Goal: Task Accomplishment & Management: Manage account settings

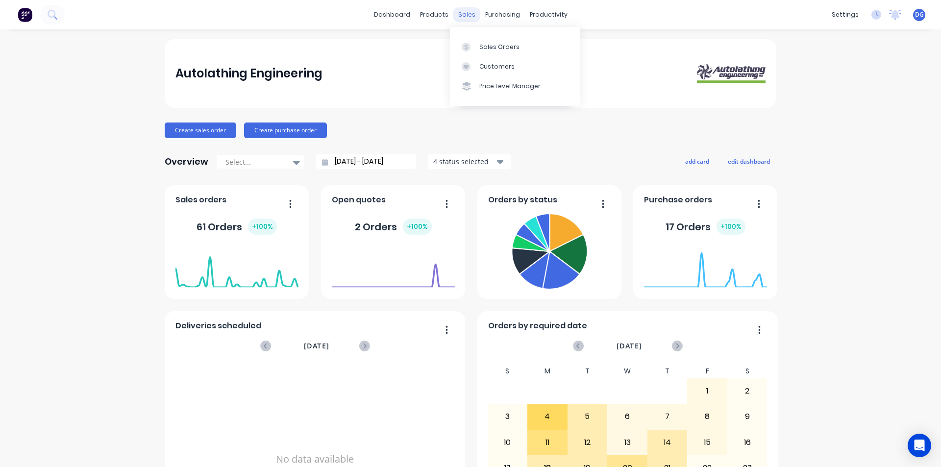
click at [458, 16] on div "sales" at bounding box center [467, 14] width 27 height 15
click at [481, 47] on div "Sales Orders" at bounding box center [500, 47] width 40 height 9
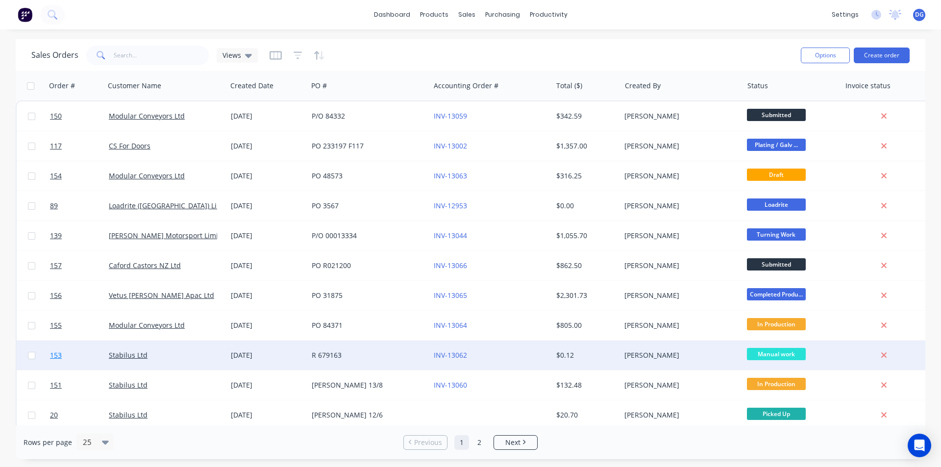
click at [57, 355] on span "153" at bounding box center [56, 356] width 12 height 10
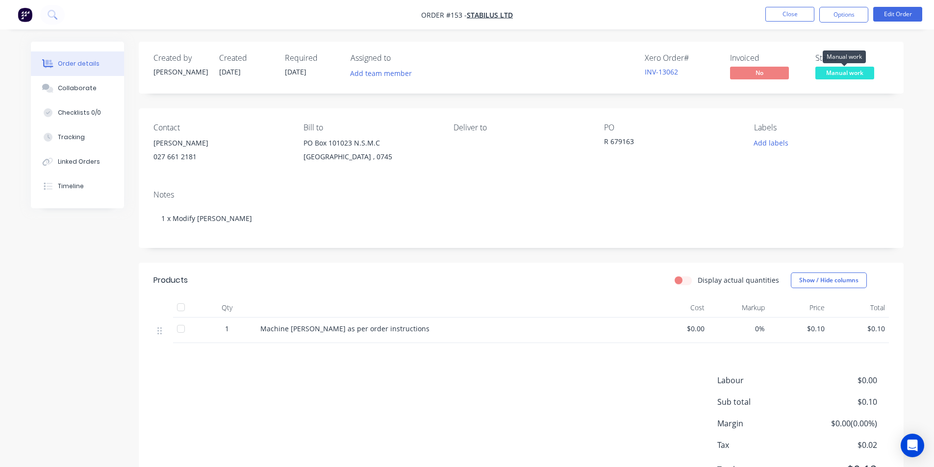
click at [848, 73] on span "Manual work" at bounding box center [844, 73] width 59 height 12
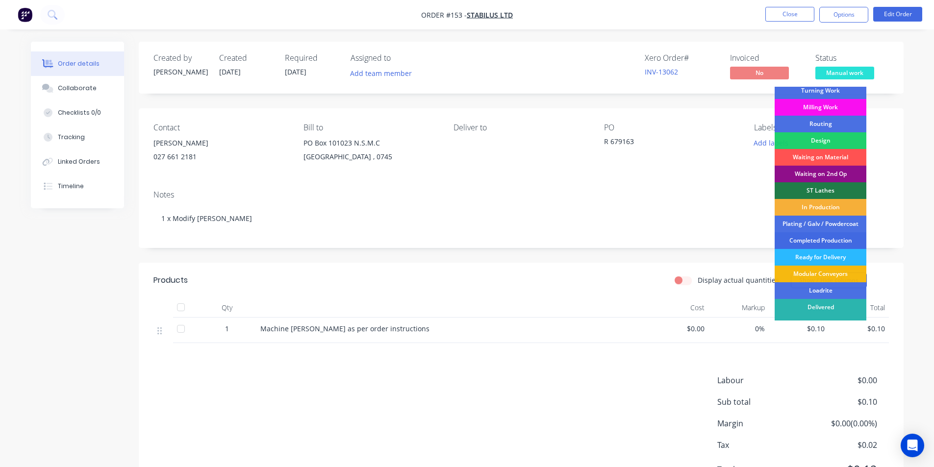
scroll to position [33, 0]
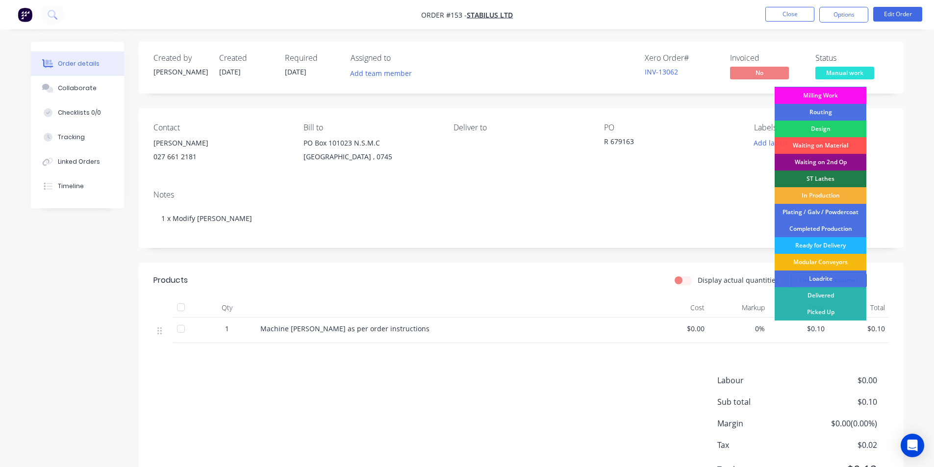
click at [821, 245] on div "Ready for Delivery" at bounding box center [821, 245] width 92 height 17
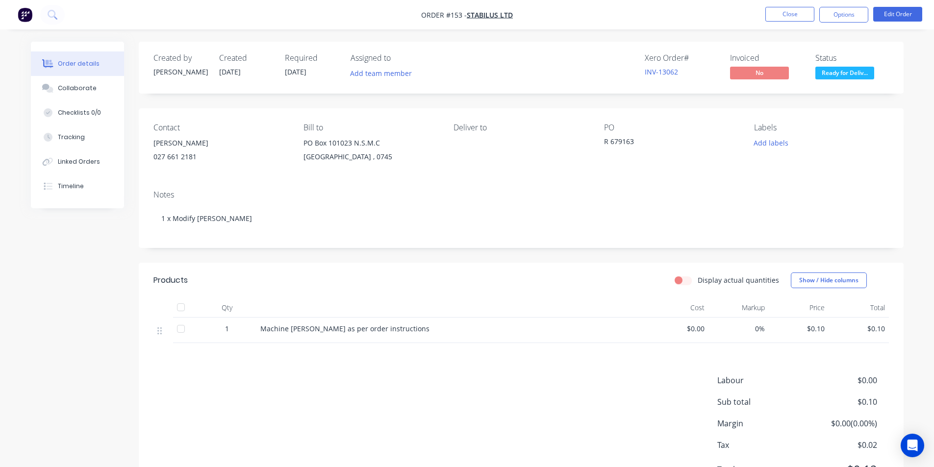
click at [803, 330] on span "$0.10" at bounding box center [799, 329] width 52 height 10
click at [810, 329] on span "$0.10" at bounding box center [799, 329] width 52 height 10
click at [894, 14] on button "Edit Order" at bounding box center [897, 14] width 49 height 15
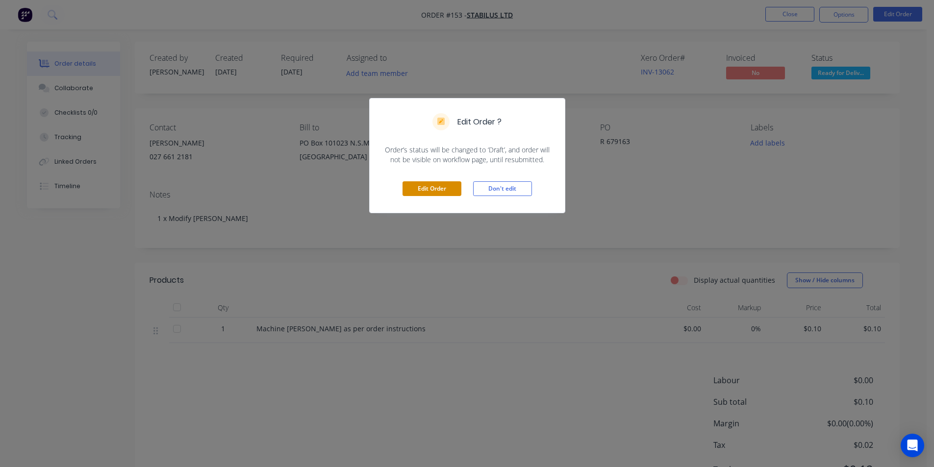
click at [436, 189] on button "Edit Order" at bounding box center [432, 188] width 59 height 15
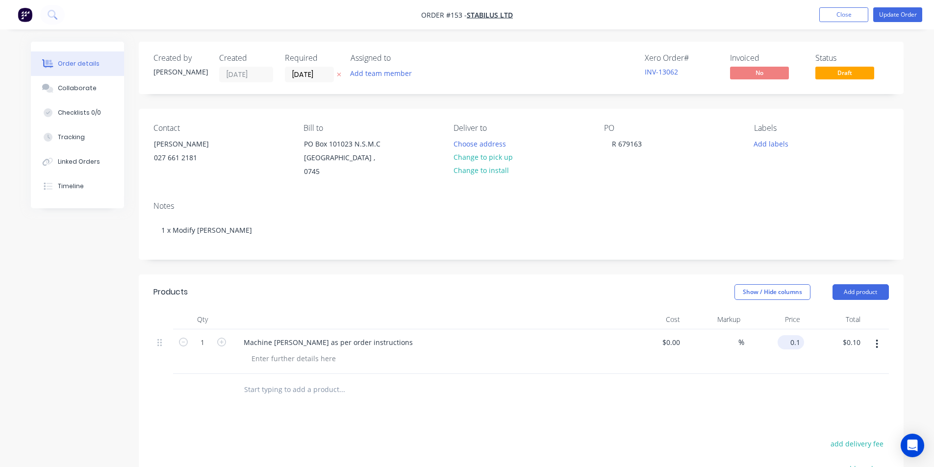
click at [785, 335] on div "0.1 $0.10" at bounding box center [791, 342] width 26 height 14
type input "$65.00"
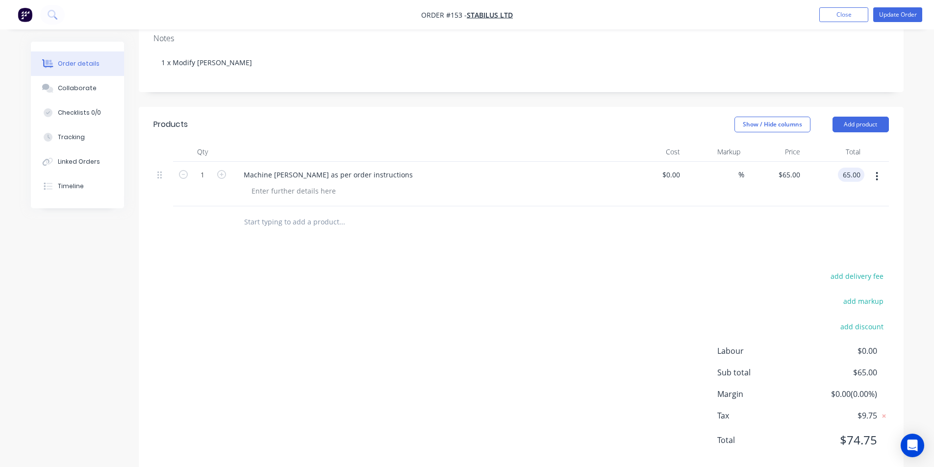
scroll to position [178, 0]
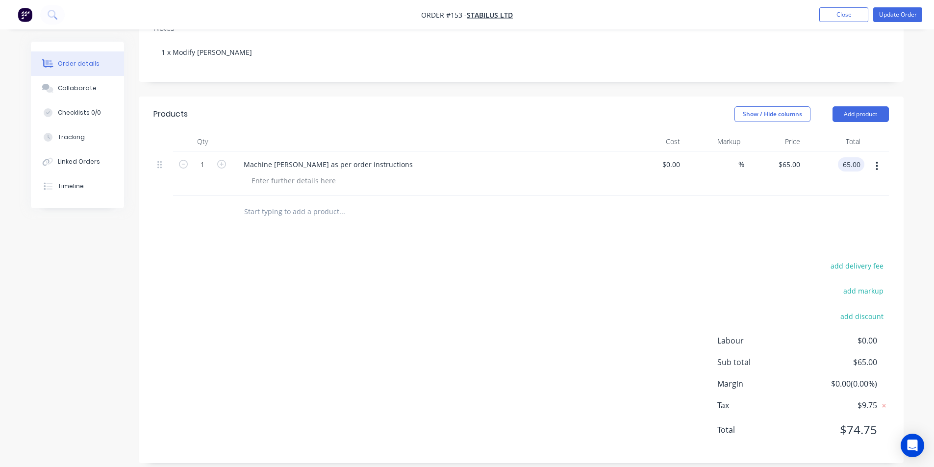
type input "$65.00"
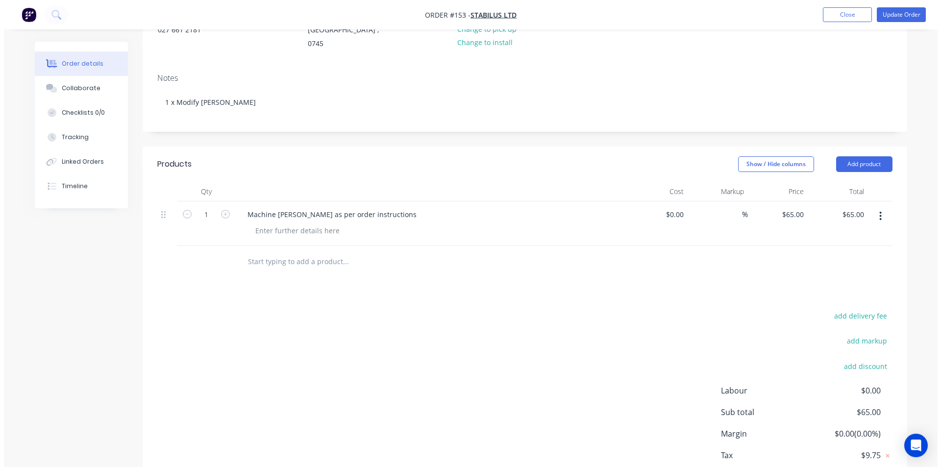
scroll to position [0, 0]
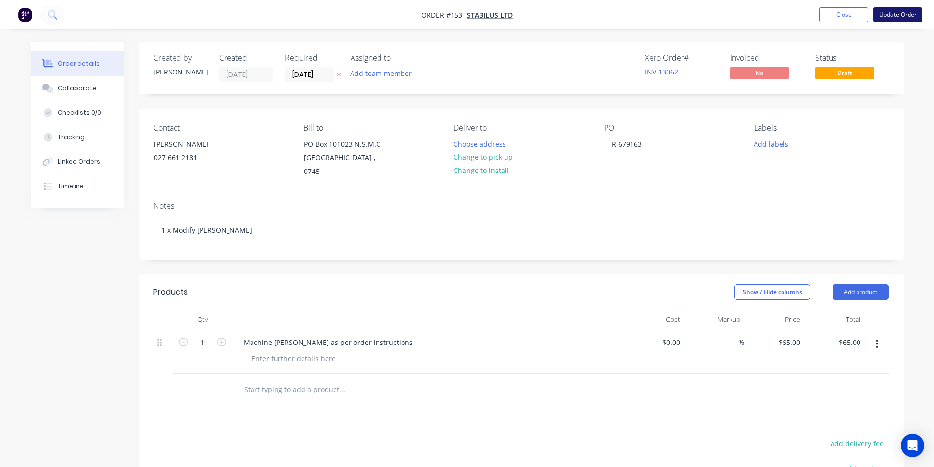
click at [898, 16] on button "Update Order" at bounding box center [897, 14] width 49 height 15
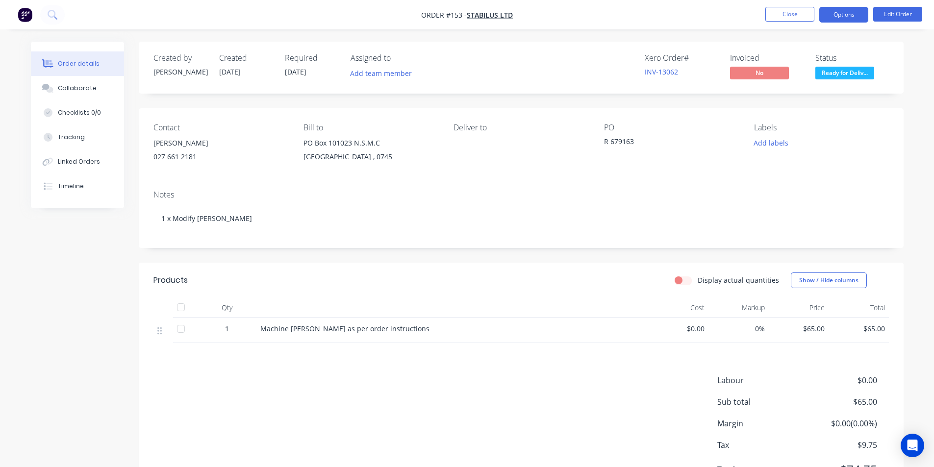
click at [839, 14] on button "Options" at bounding box center [843, 15] width 49 height 16
click at [793, 16] on button "Close" at bounding box center [789, 14] width 49 height 15
